Goal: Find specific page/section: Find specific page/section

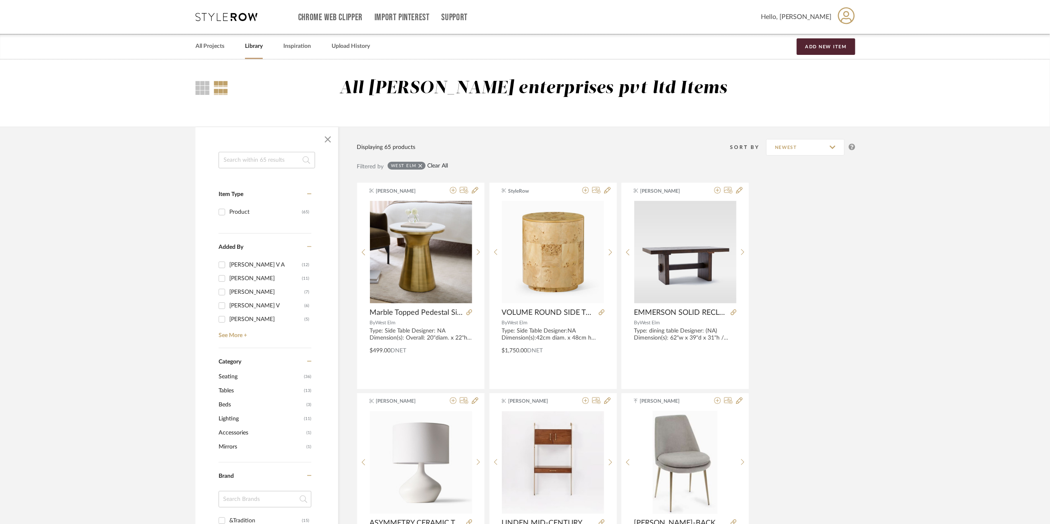
click at [430, 164] on link "Clear All" at bounding box center [437, 165] width 21 height 7
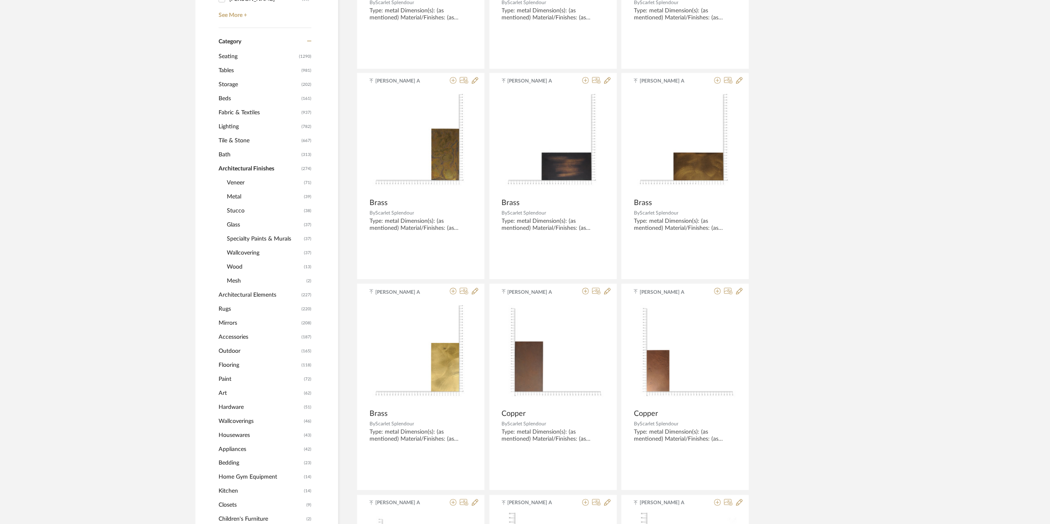
scroll to position [507, 0]
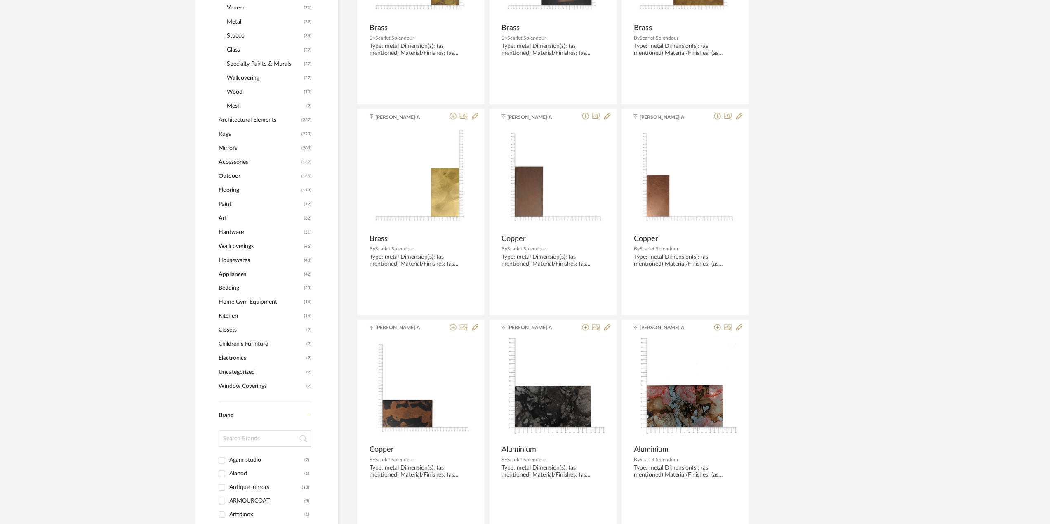
click at [240, 436] on input at bounding box center [264, 438] width 93 height 16
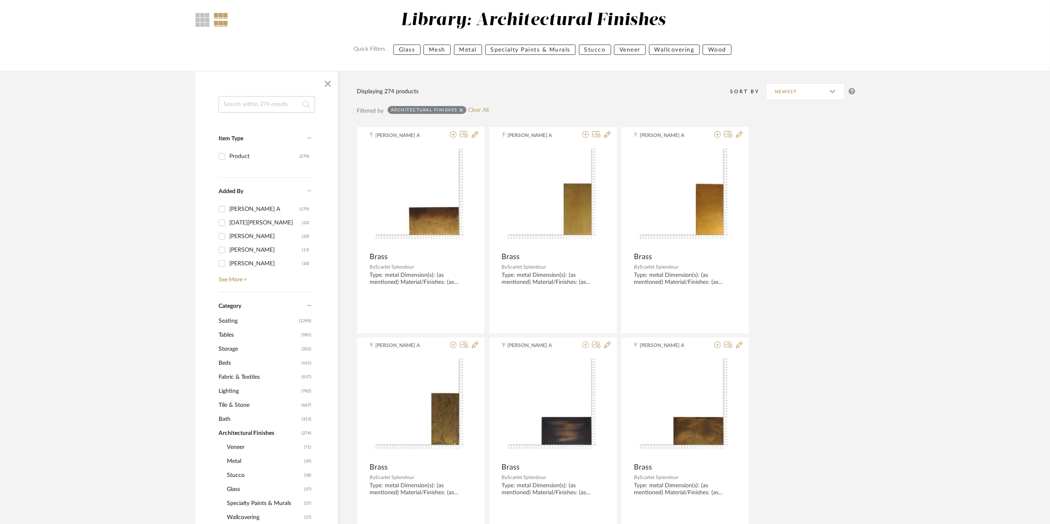
scroll to position [0, 0]
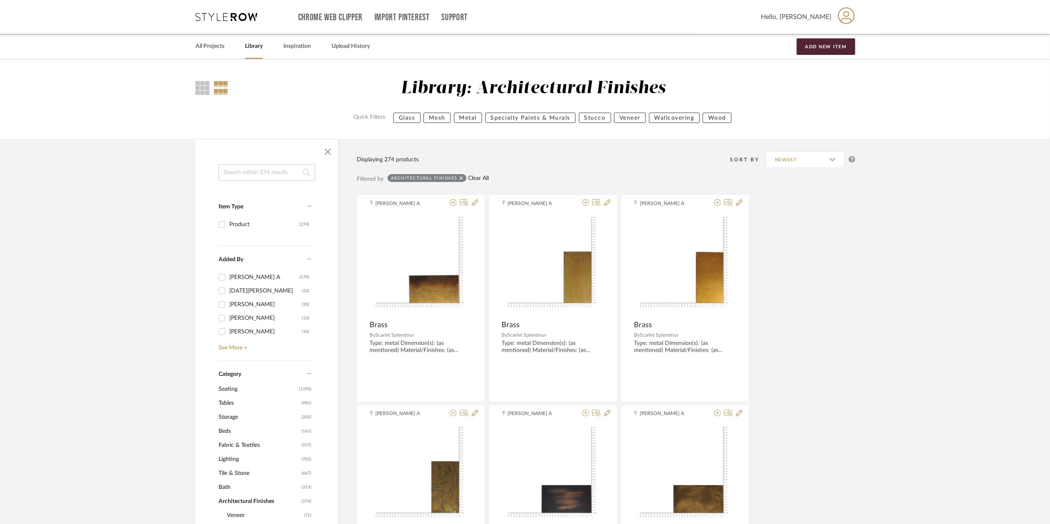
type input "DEMURO"
click at [475, 179] on link "Clear All" at bounding box center [478, 178] width 21 height 7
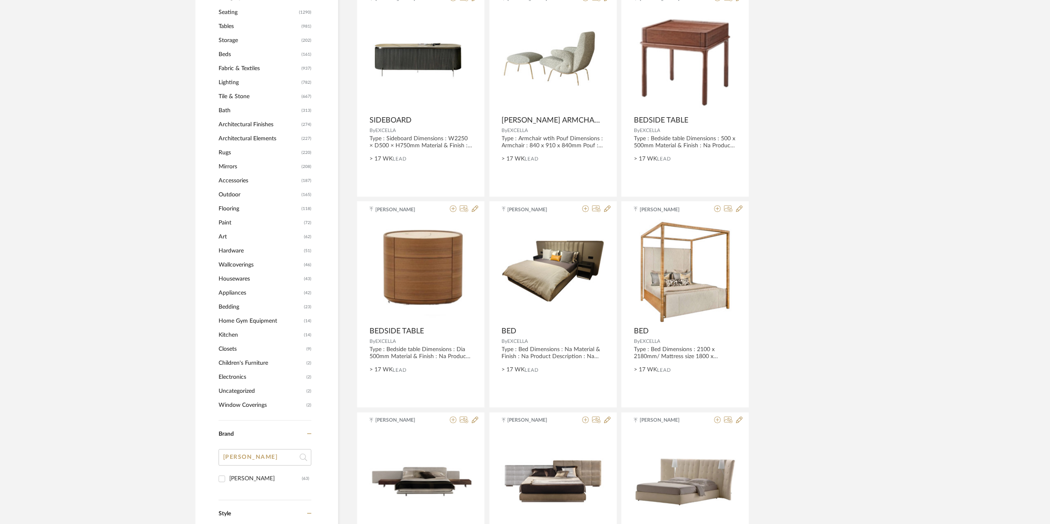
scroll to position [550, 0]
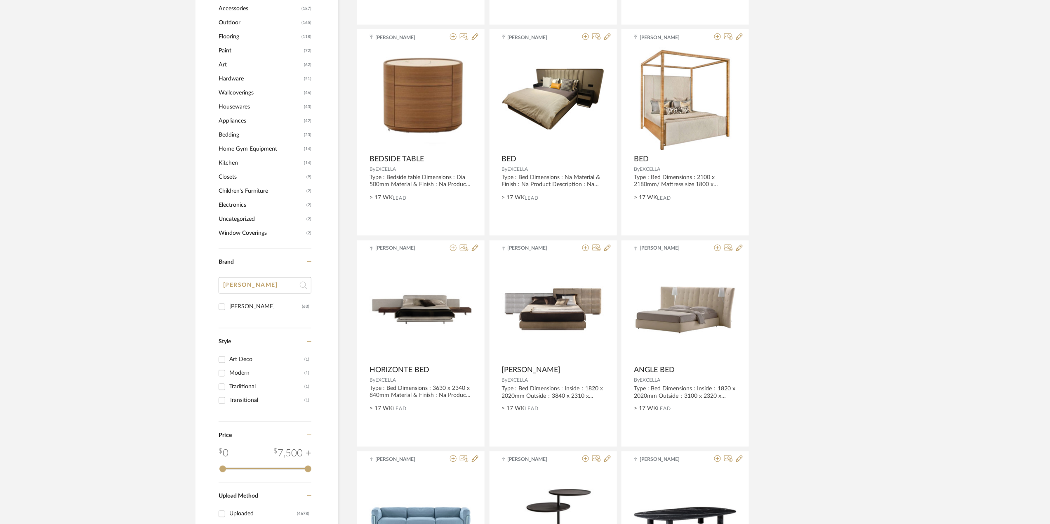
click at [251, 310] on div "[PERSON_NAME]" at bounding box center [265, 306] width 73 height 13
click at [228, 310] on input "DeMuro Das (63)" at bounding box center [221, 306] width 13 height 13
checkbox input "true"
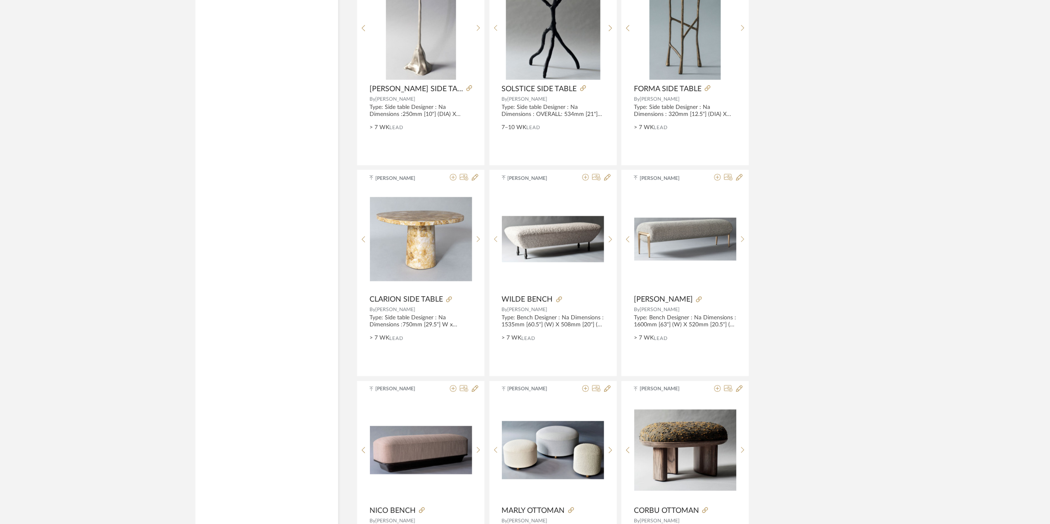
scroll to position [2253, 0]
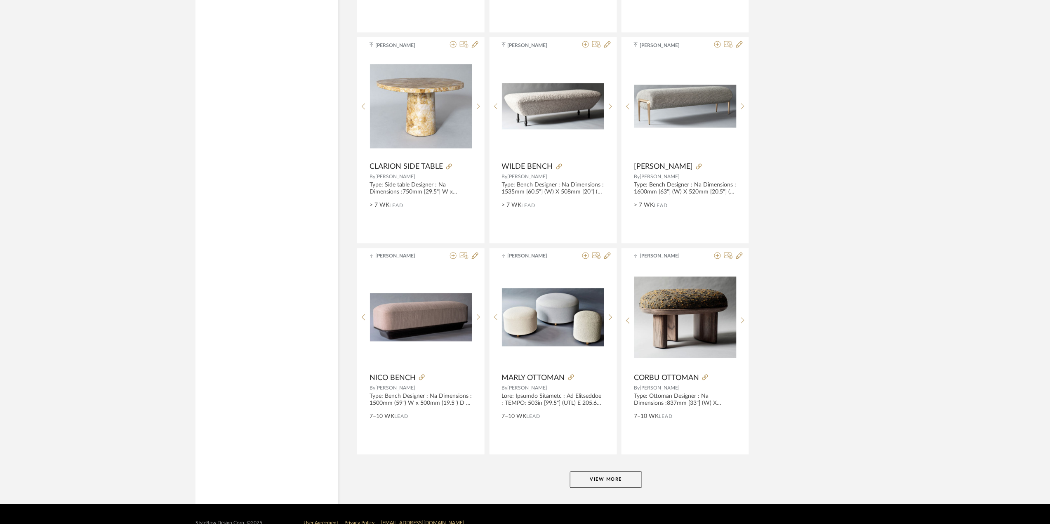
click at [591, 486] on button "View More" at bounding box center [606, 479] width 72 height 16
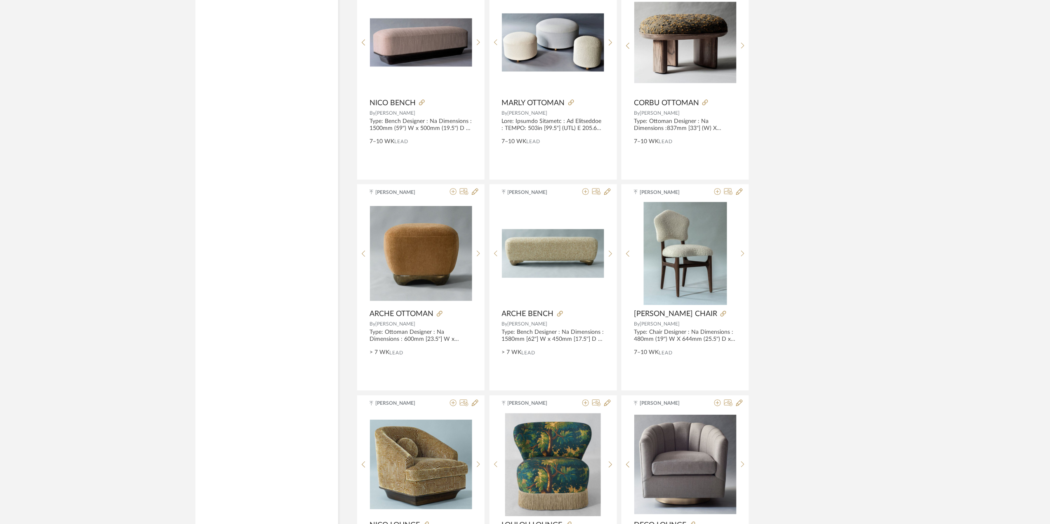
scroll to position [2858, 0]
